Goal: Navigation & Orientation: Find specific page/section

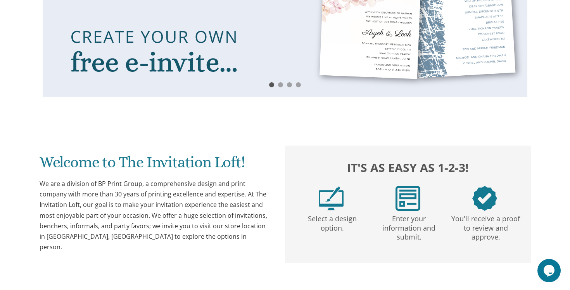
scroll to position [138, 0]
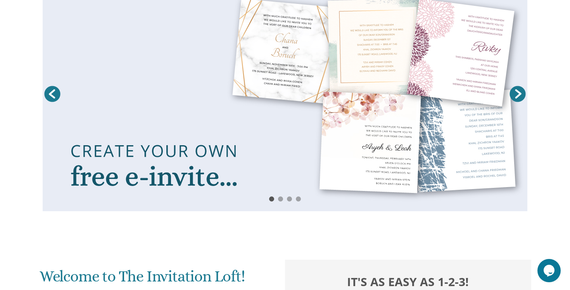
click at [518, 94] on link "Next" at bounding box center [517, 93] width 19 height 19
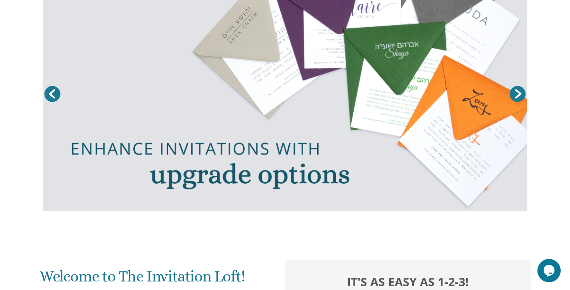
click at [516, 94] on link "Next" at bounding box center [517, 93] width 19 height 19
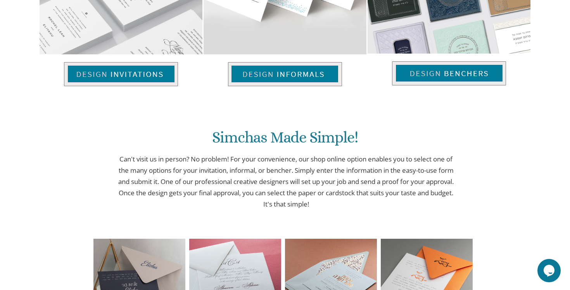
scroll to position [639, 0]
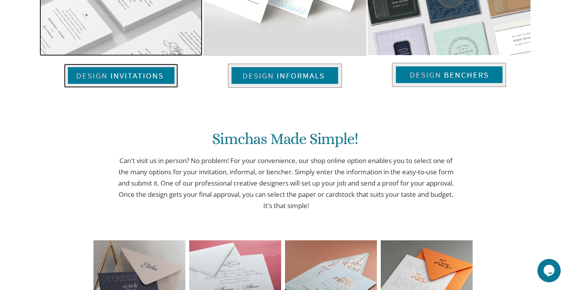
click at [93, 74] on img at bounding box center [121, 76] width 114 height 24
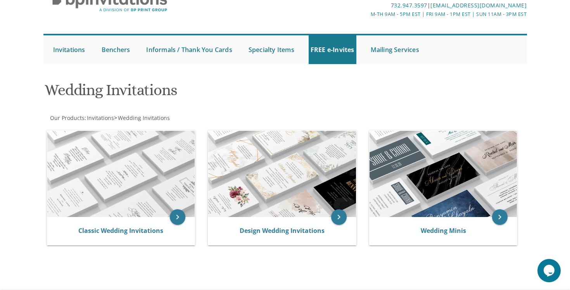
scroll to position [129, 0]
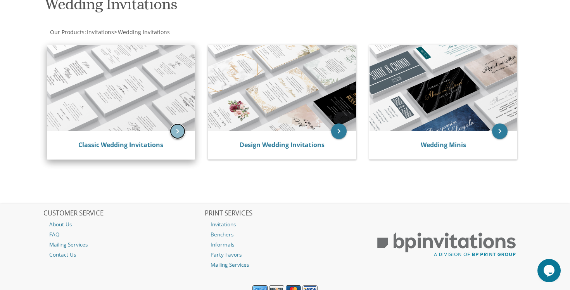
click at [174, 128] on icon "keyboard_arrow_right" at bounding box center [178, 131] width 16 height 16
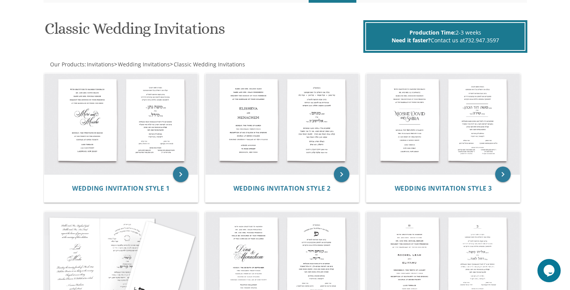
scroll to position [79, 0]
